Goal: Task Accomplishment & Management: Manage account settings

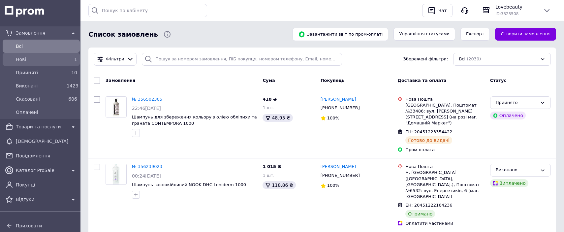
click at [51, 56] on span "Нові" at bounding box center [40, 59] width 48 height 7
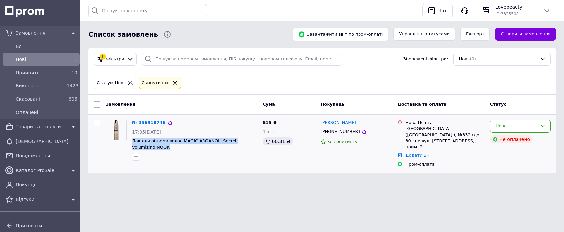
drag, startPoint x: 144, startPoint y: 147, endPoint x: 131, endPoint y: 141, distance: 15.1
click at [132, 141] on div "№ 356918746 17:35[DATE] Лак для объема волос MAGIC ARGANOIL Secret Volumizing N…" at bounding box center [194, 140] width 131 height 46
copy span "Лак для объема волос MAGIC ARGANOIL Secret Volumizing NOOK"
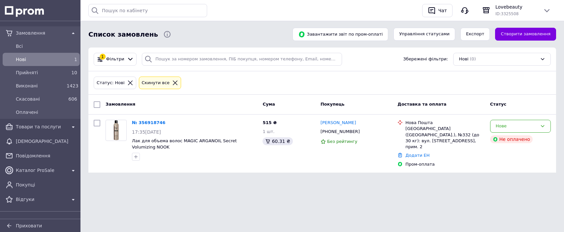
click at [173, 84] on icon at bounding box center [175, 83] width 6 height 6
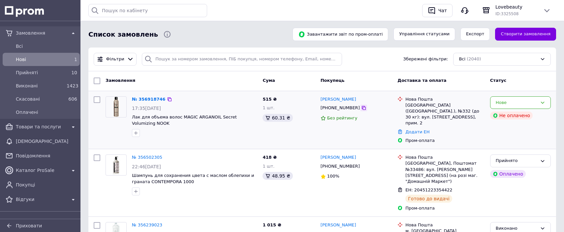
click at [361, 109] on icon at bounding box center [363, 107] width 5 height 5
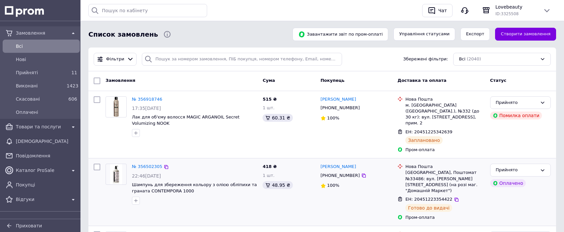
drag, startPoint x: 454, startPoint y: 120, endPoint x: 461, endPoint y: 152, distance: 32.7
click at [454, 129] on icon at bounding box center [456, 131] width 5 height 5
